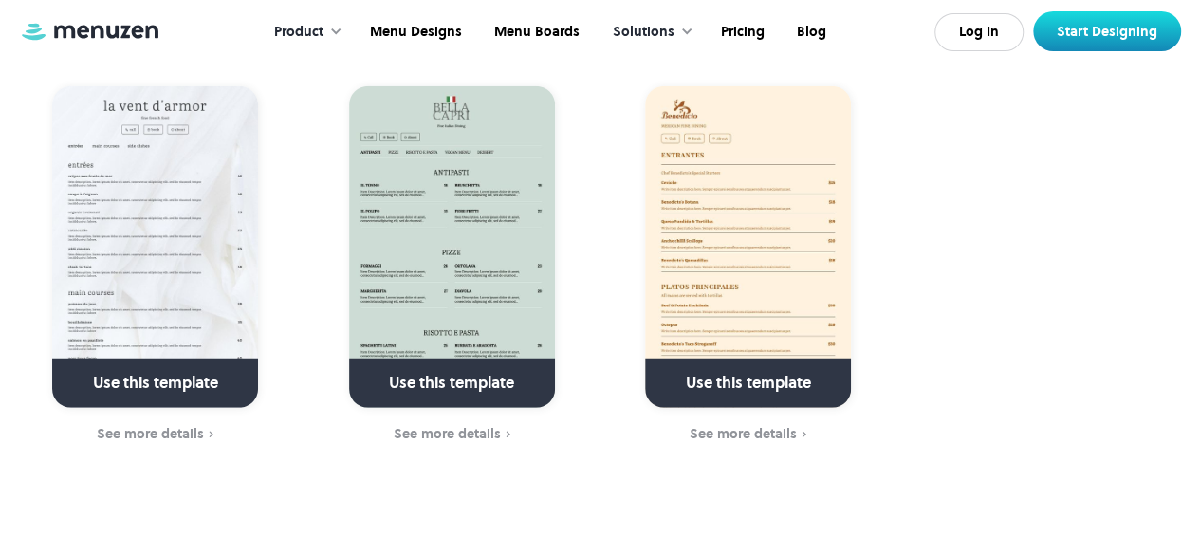
scroll to position [2467, 0]
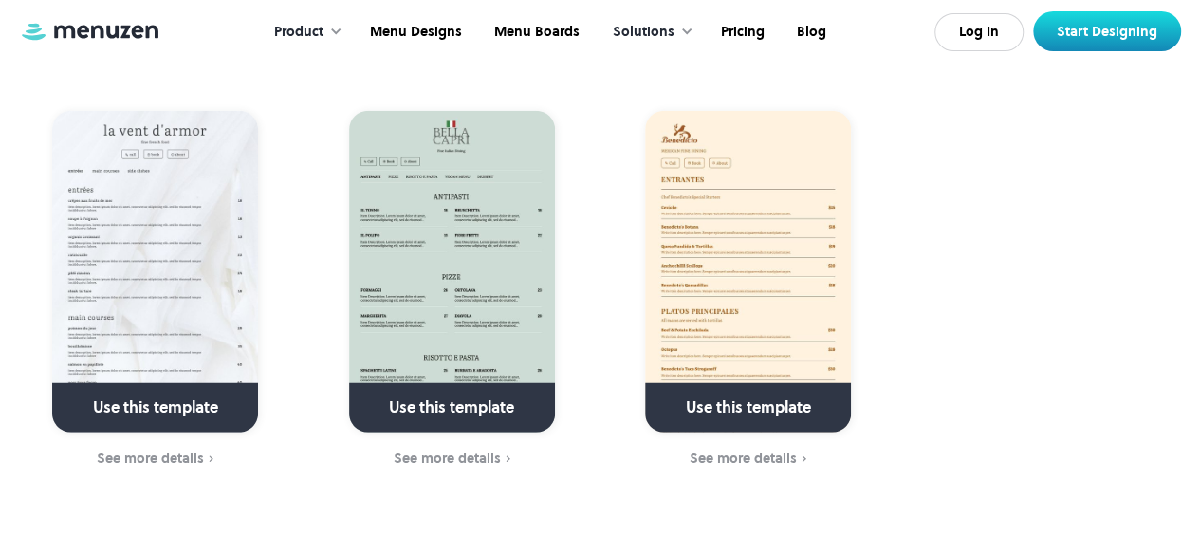
click at [178, 458] on div "See more details" at bounding box center [150, 458] width 107 height 15
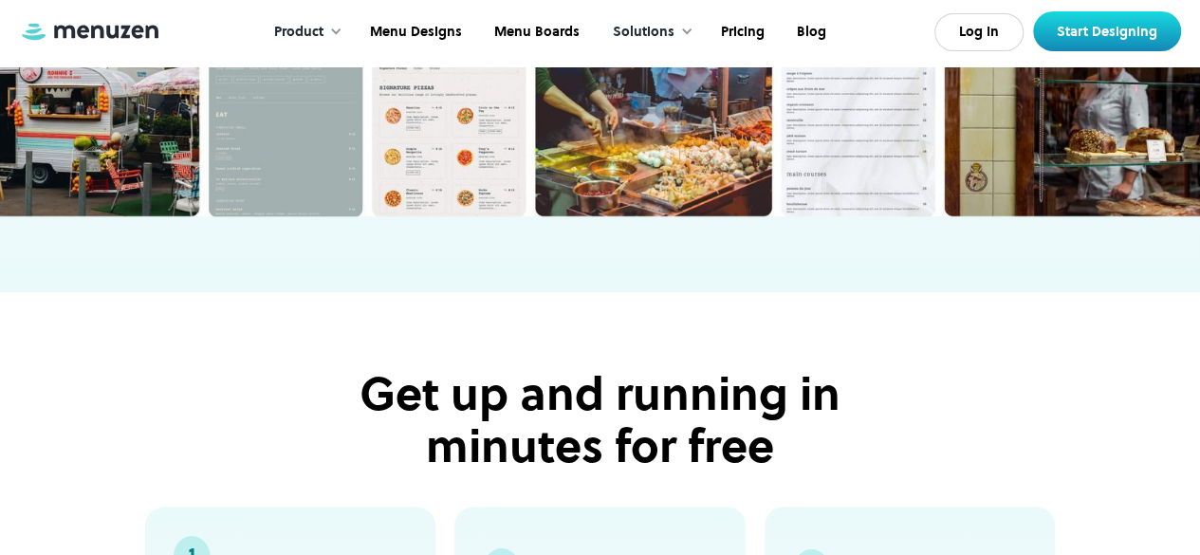
scroll to position [4365, 0]
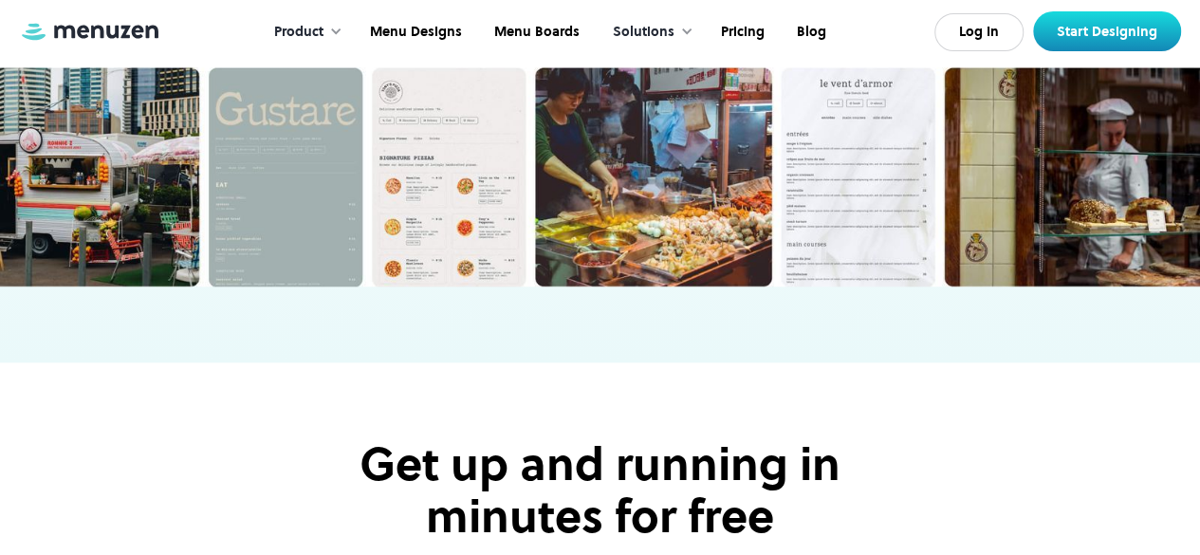
click at [840, 210] on img at bounding box center [600, 59] width 1200 height 456
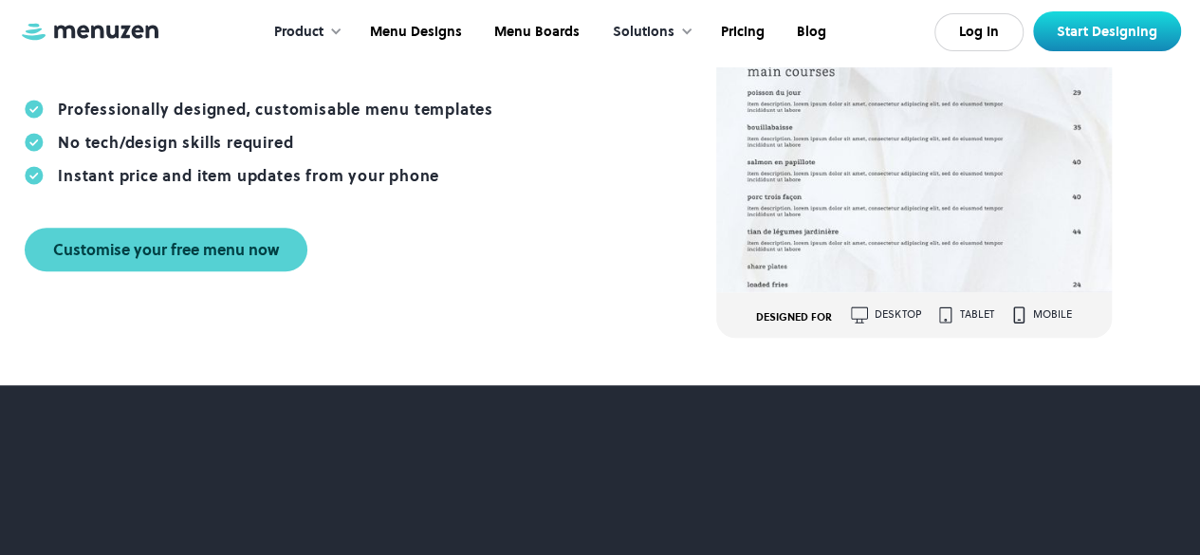
scroll to position [190, 0]
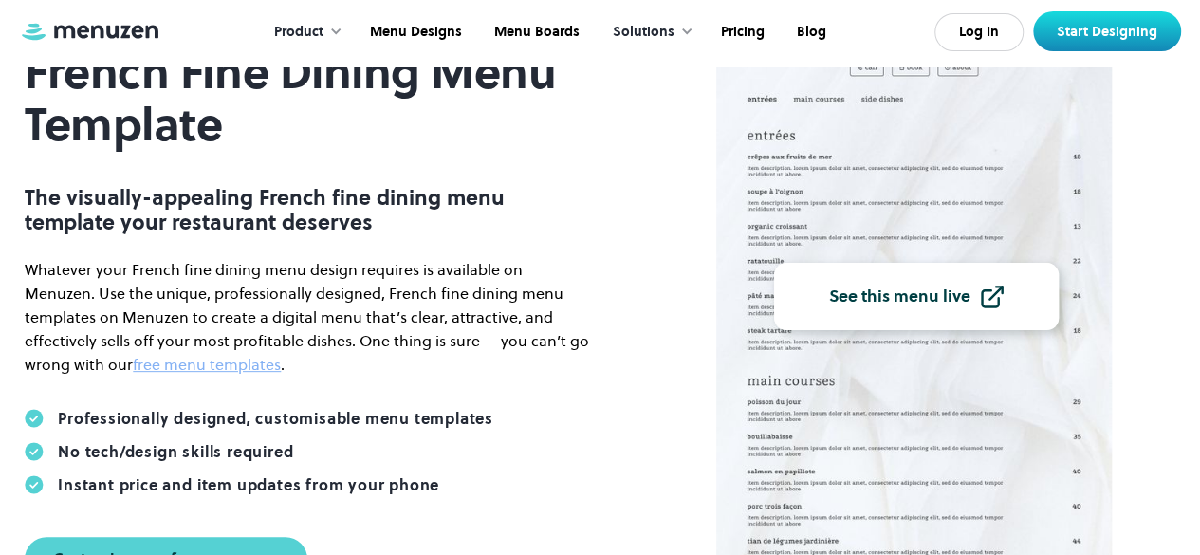
click at [865, 298] on div "See this menu live" at bounding box center [899, 296] width 141 height 17
